Goal: Information Seeking & Learning: Find specific fact

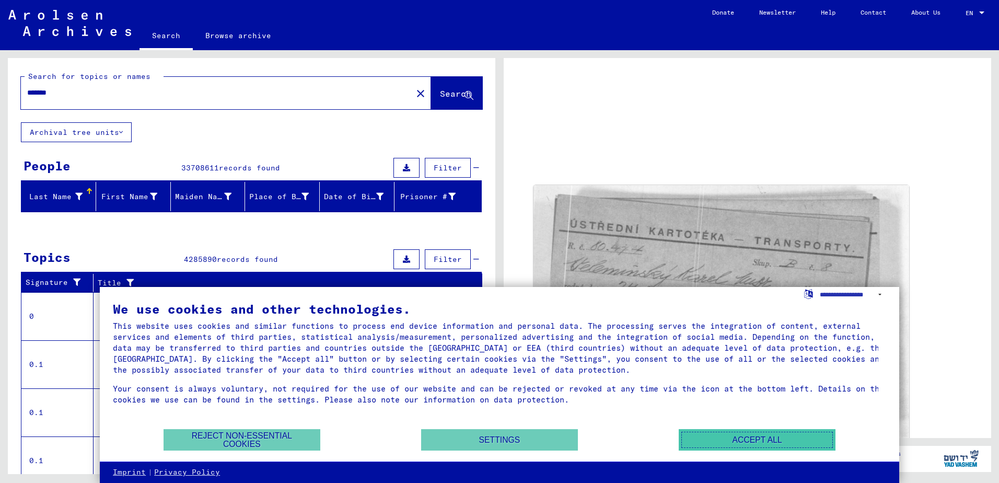
click at [774, 440] on button "Accept all" at bounding box center [756, 439] width 157 height 21
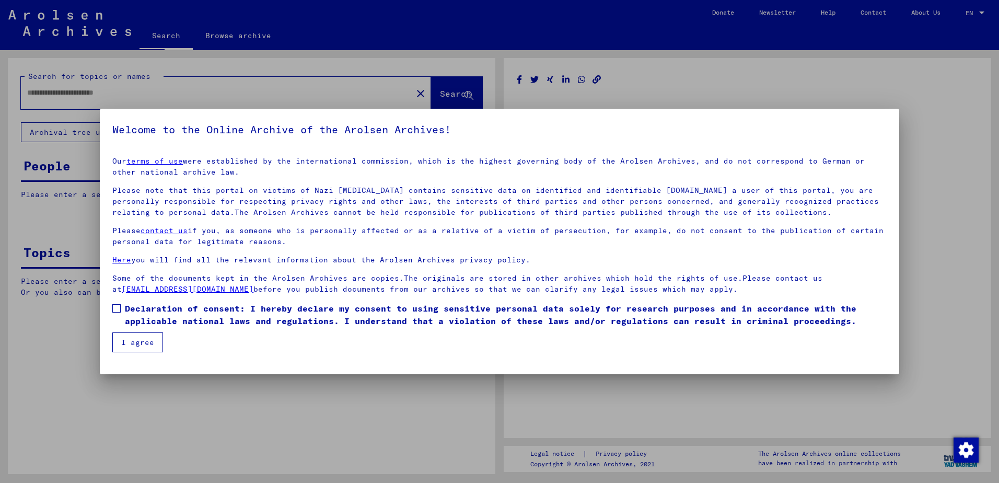
type input "*******"
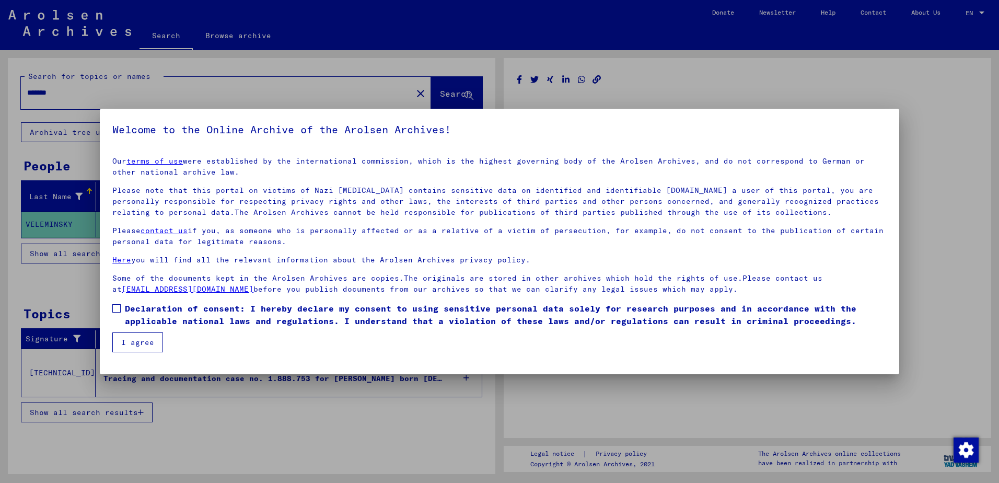
click at [110, 314] on mat-dialog-content "Our terms of use were established by the international commission, which is the…" at bounding box center [499, 250] width 799 height 204
click at [116, 313] on label "Declaration of consent: I hereby declare my consent to using sensitive personal…" at bounding box center [499, 314] width 774 height 25
click at [131, 341] on button "I agree" at bounding box center [137, 342] width 51 height 20
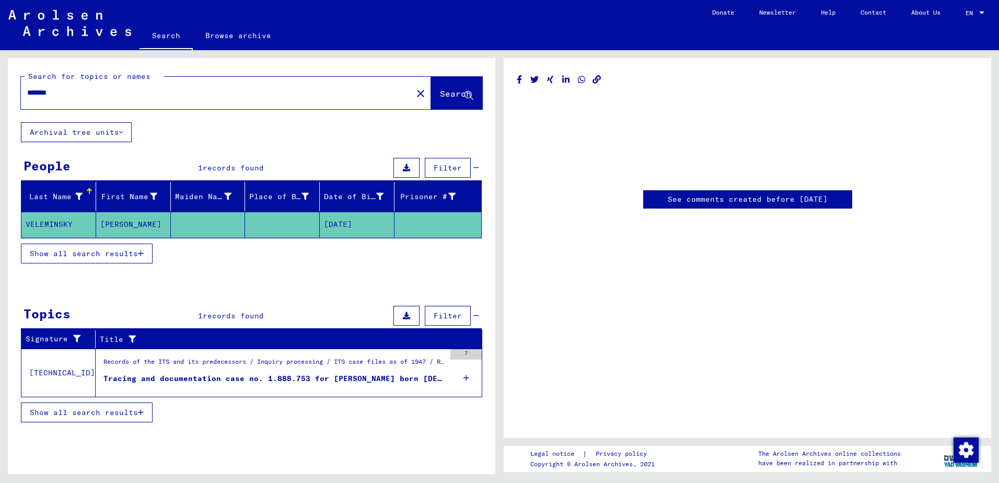
click at [707, 201] on link "See comments created before [DATE]" at bounding box center [748, 199] width 160 height 11
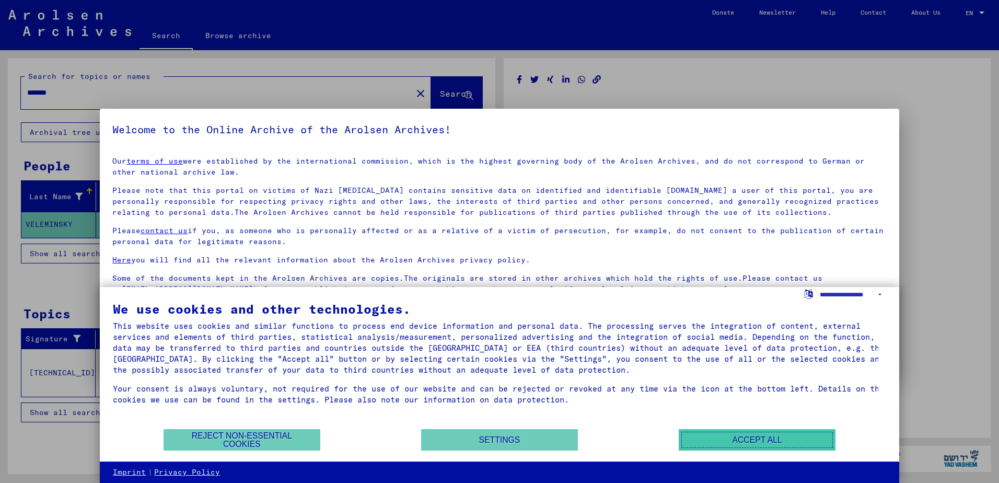
click at [782, 432] on button "Accept all" at bounding box center [756, 439] width 157 height 21
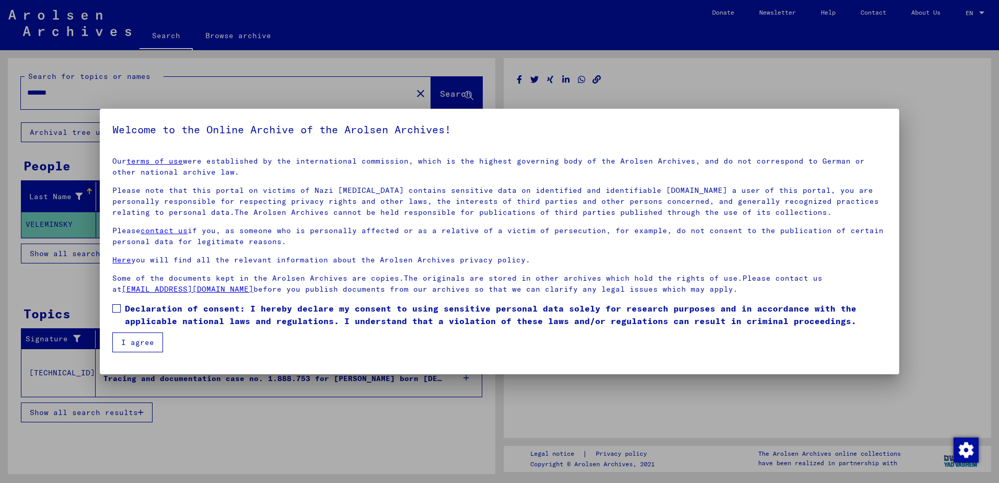
click at [755, 65] on div at bounding box center [499, 241] width 999 height 483
click at [244, 83] on div at bounding box center [499, 241] width 999 height 483
click at [94, 89] on div at bounding box center [499, 241] width 999 height 483
click at [72, 91] on div at bounding box center [499, 241] width 999 height 483
click at [119, 310] on span at bounding box center [116, 308] width 8 height 8
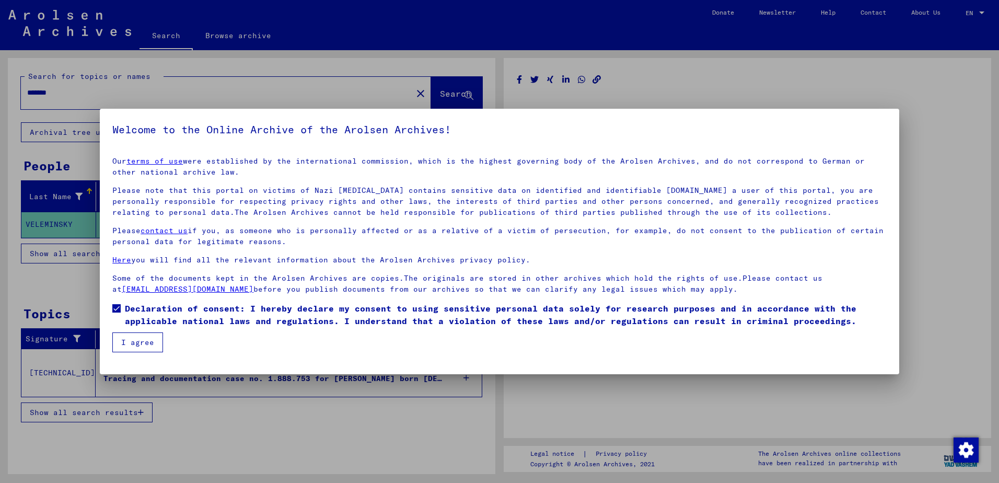
click at [129, 343] on button "I agree" at bounding box center [137, 342] width 51 height 20
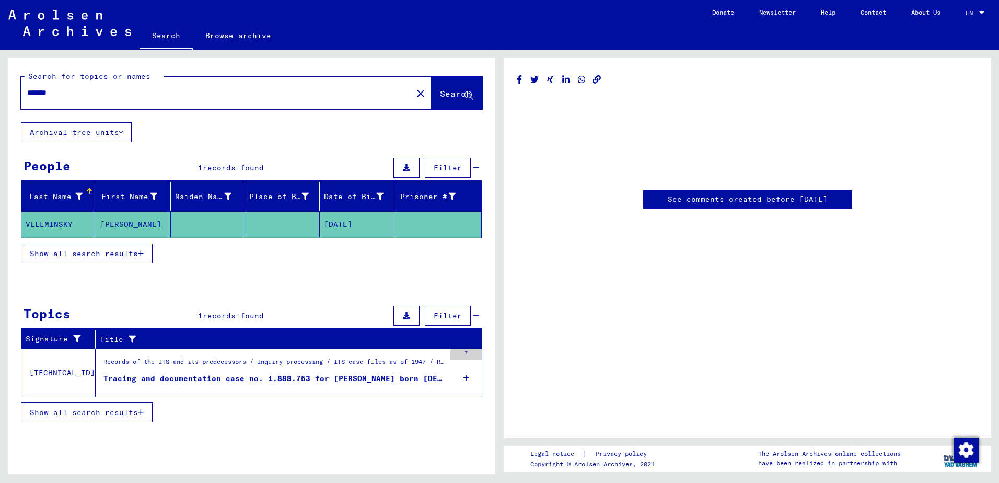
click at [68, 88] on input "*******" at bounding box center [216, 92] width 379 height 11
type input "********"
click at [448, 91] on span "Search" at bounding box center [455, 93] width 31 height 10
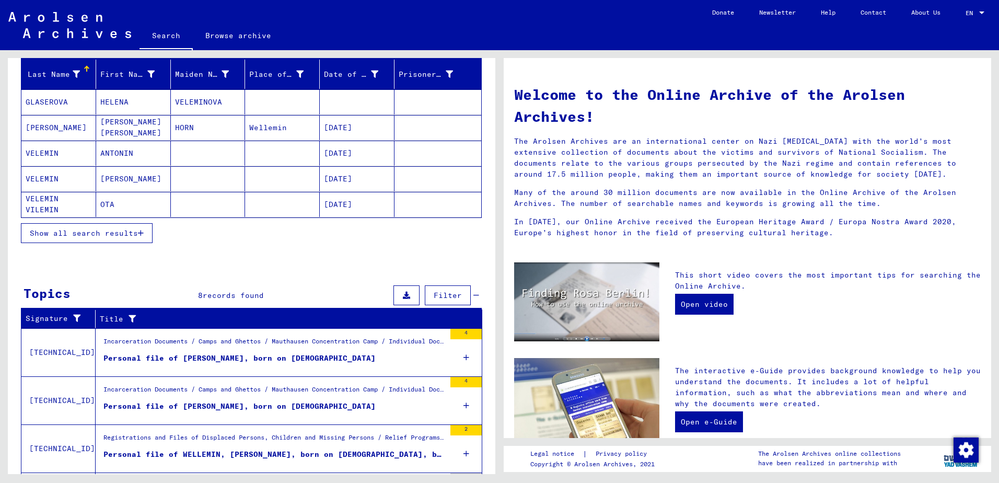
scroll to position [104, 0]
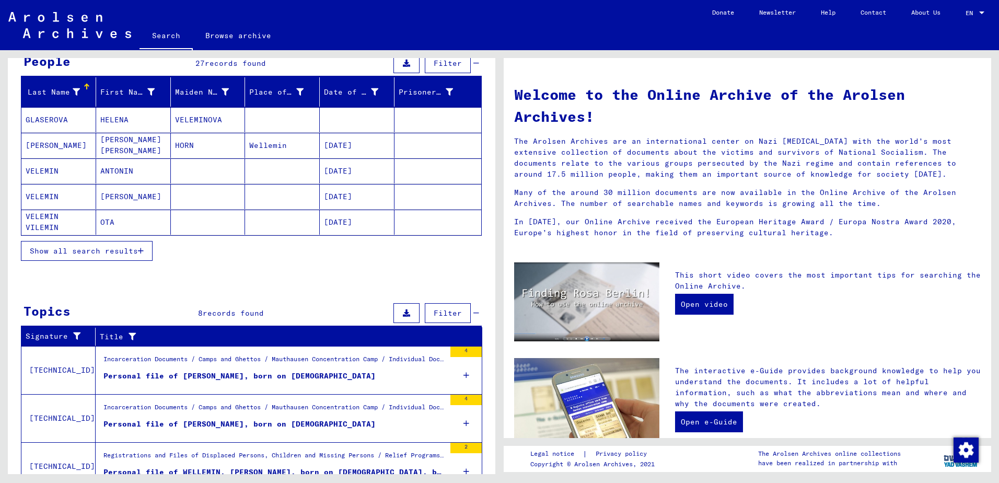
drag, startPoint x: 239, startPoint y: 161, endPoint x: 245, endPoint y: 159, distance: 6.6
